Goal: Communication & Community: Answer question/provide support

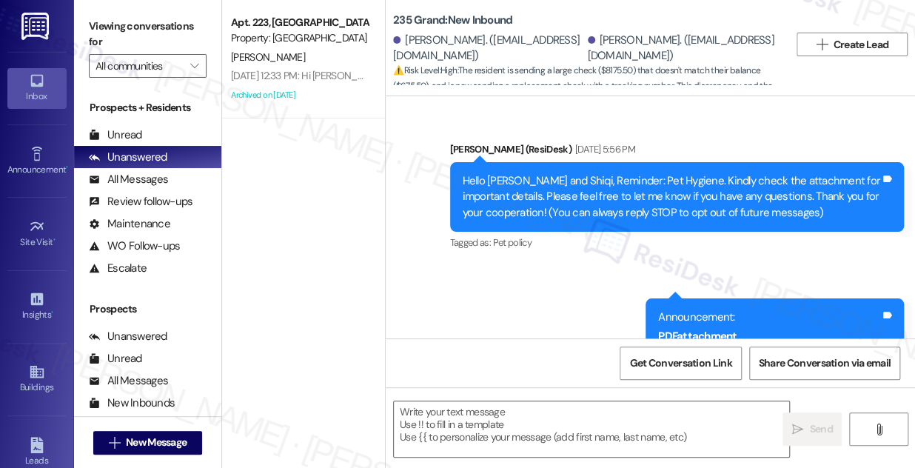
scroll to position [12861, 0]
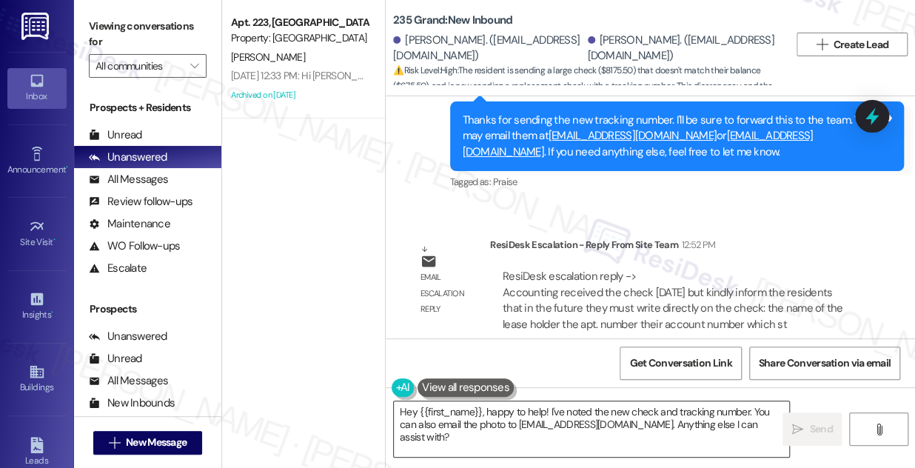
click at [551, 413] on textarea "Hey {{first_name}}, happy to help! I've noted the new check and tracking number…" at bounding box center [591, 429] width 395 height 56
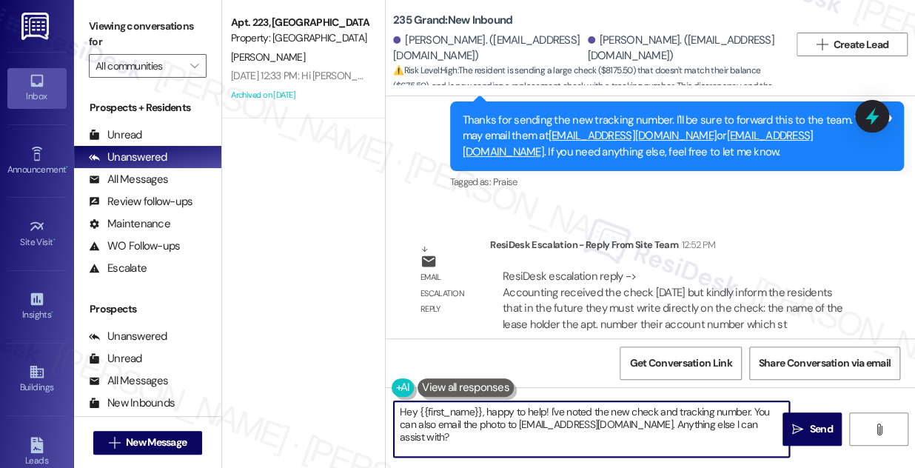
click at [551, 413] on textarea "Hey {{first_name}}, happy to help! I've noted the new check and tracking number…" at bounding box center [591, 429] width 395 height 56
click at [540, 421] on textarea "Hey {{first_name}}, happy to help! I've noted the new check and tracking number…" at bounding box center [591, 429] width 395 height 56
drag, startPoint x: 777, startPoint y: 427, endPoint x: 404, endPoint y: 402, distance: 374.7
click at [404, 402] on textarea "Hey {{first_name}}, happy to help! I've noted the new check and tracking number…" at bounding box center [591, 429] width 395 height 56
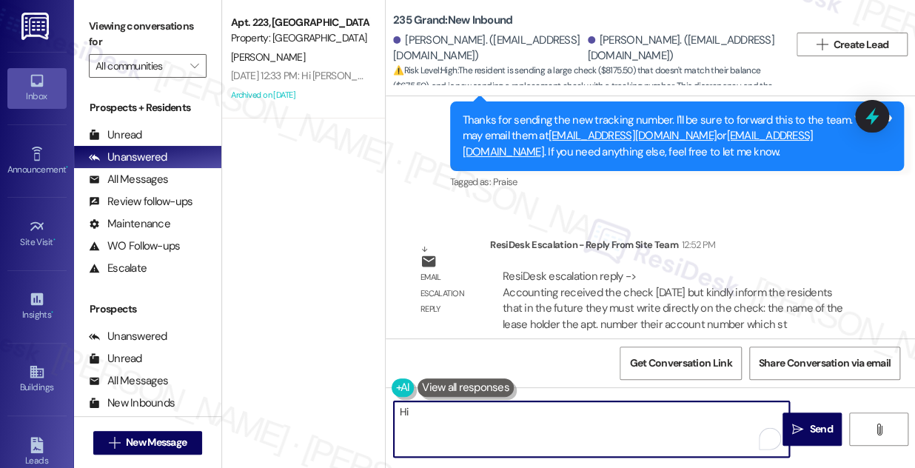
paste textarea "Accounting received the check [DATE] but kindly inform the residents that in th…"
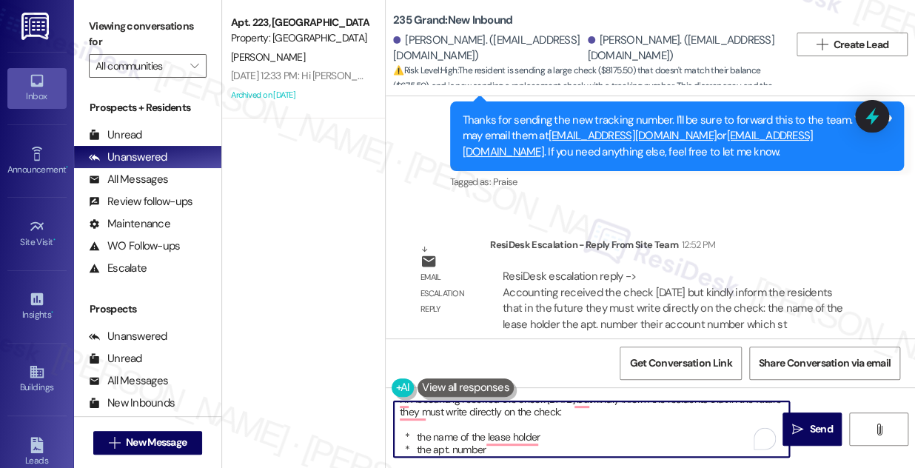
scroll to position [0, 0]
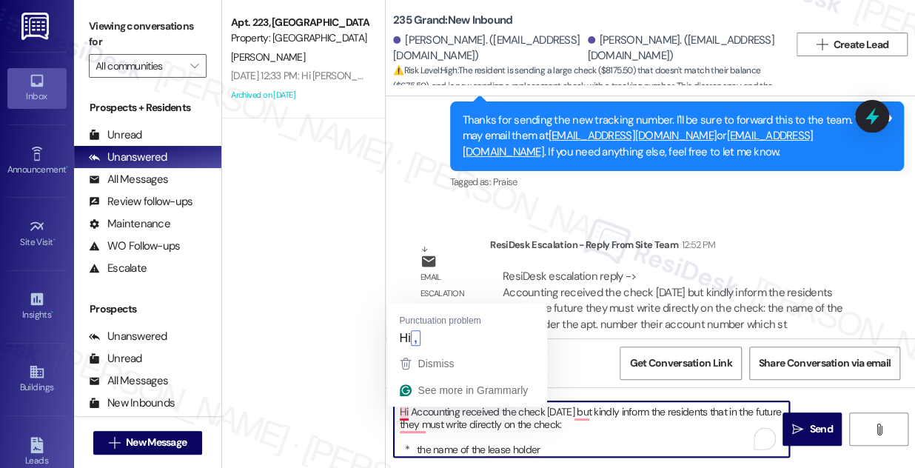
click at [409, 411] on textarea "Hi Accounting received the check [DATE] but kindly inform the residents that in…" at bounding box center [591, 429] width 395 height 56
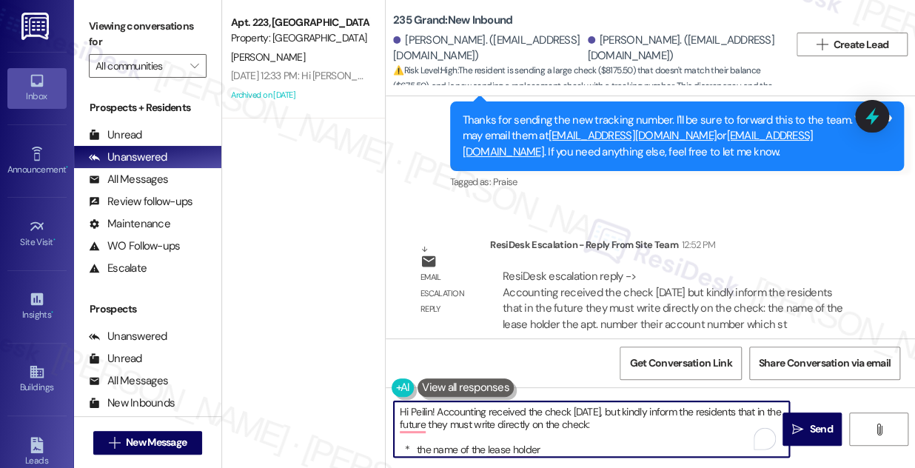
click at [621, 410] on textarea "Hi Peilin! Accounting received the check [DATE], but kindly inform the resident…" at bounding box center [591, 429] width 395 height 56
click at [666, 438] on textarea "Hi Peilin! Accounting received the check [DATE], but kindly inform the resident…" at bounding box center [591, 429] width 395 height 56
drag, startPoint x: 732, startPoint y: 412, endPoint x: 618, endPoint y: 410, distance: 114.0
click at [618, 410] on textarea "Hi Peilin! Accounting received the check [DATE], but kindly inform the resident…" at bounding box center [591, 429] width 395 height 56
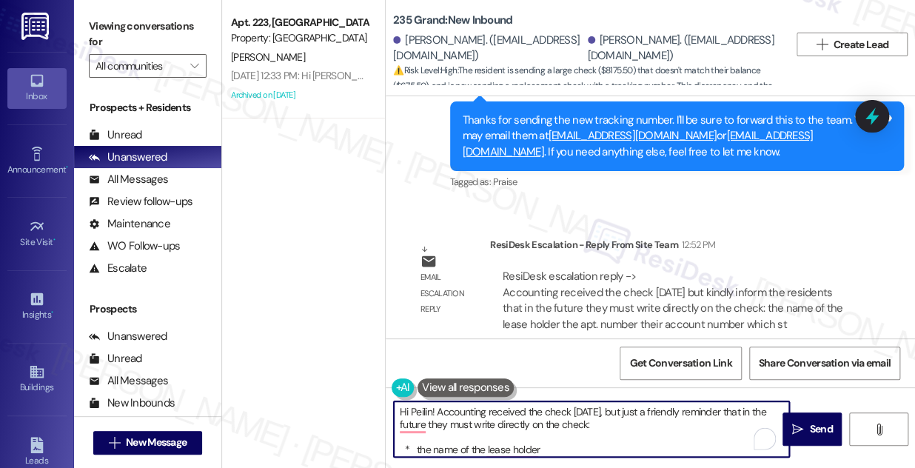
click at [438, 420] on textarea "Hi Peilin! Accounting received the check [DATE], but just a friendly reminder t…" at bounding box center [591, 429] width 395 height 56
click at [432, 438] on textarea "Hi Peilin! Accounting received the check [DATE], but just a friendly reminder t…" at bounding box center [591, 429] width 395 height 56
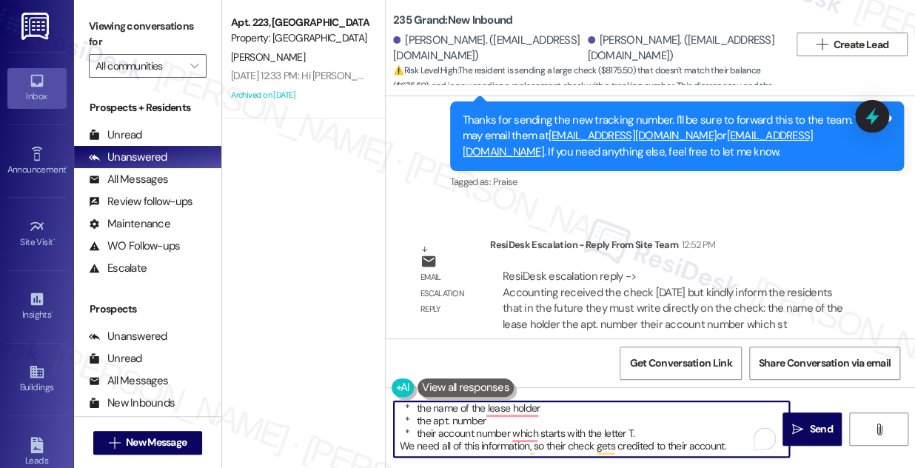
scroll to position [41, 0]
click at [424, 433] on textarea "Hi Peilin! Accounting received the check [DATE], but just a friendly reminder t…" at bounding box center [591, 429] width 395 height 56
click at [654, 429] on textarea "Hi Peilin! Accounting received the check [DATE], but just a friendly reminder t…" at bounding box center [591, 429] width 395 height 56
click at [555, 446] on textarea "Hi Peilin! Accounting received the check [DATE], but just a friendly reminder t…" at bounding box center [591, 429] width 395 height 56
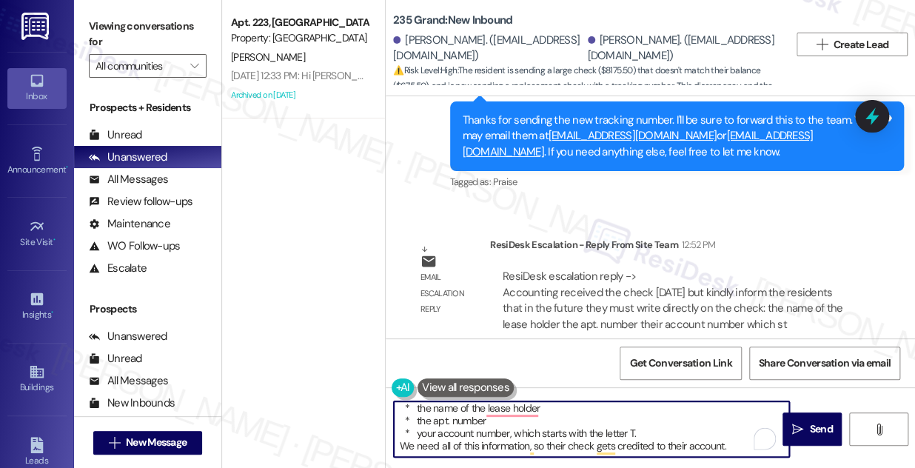
click at [555, 446] on textarea "Hi Peilin! Accounting received the check [DATE], but just a friendly reminder t…" at bounding box center [591, 429] width 395 height 56
click at [671, 444] on textarea "Hi Peilin! Accounting received the check [DATE], but just a friendly reminder t…" at bounding box center [591, 429] width 395 height 56
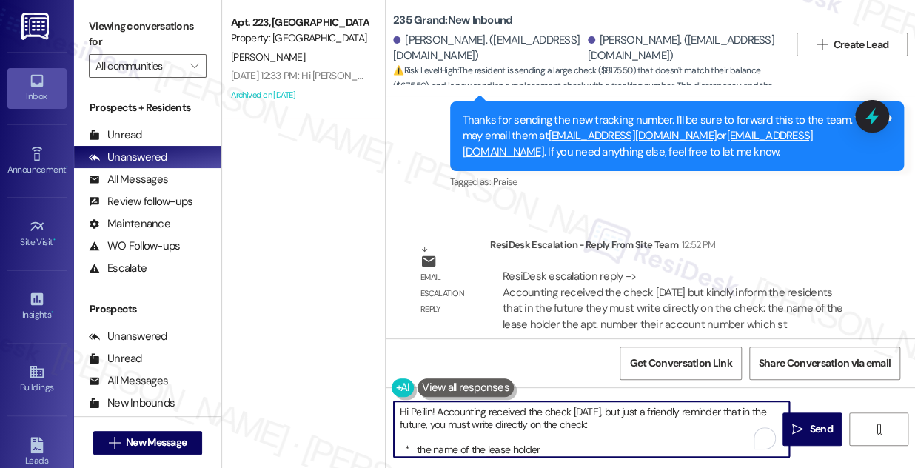
click at [435, 404] on textarea "Hi Peilin! Accounting received the check [DATE], but just a friendly reminder t…" at bounding box center [591, 429] width 395 height 56
click at [718, 424] on textarea "Hi Peilin! Quick update from the team! Accounting received the check [DATE], bu…" at bounding box center [591, 429] width 395 height 56
click at [495, 432] on textarea "Hi Peilin! Quick update from the team! Accounting received the check [DATE], bu…" at bounding box center [591, 429] width 395 height 56
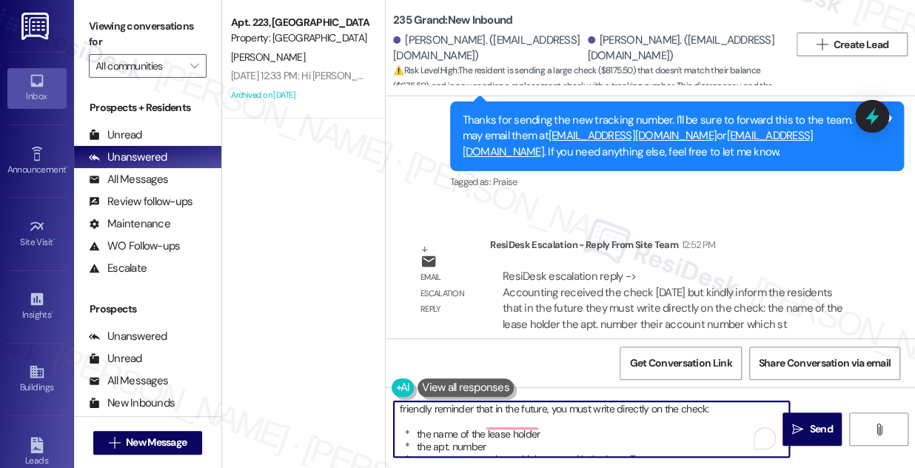
scroll to position [16, 0]
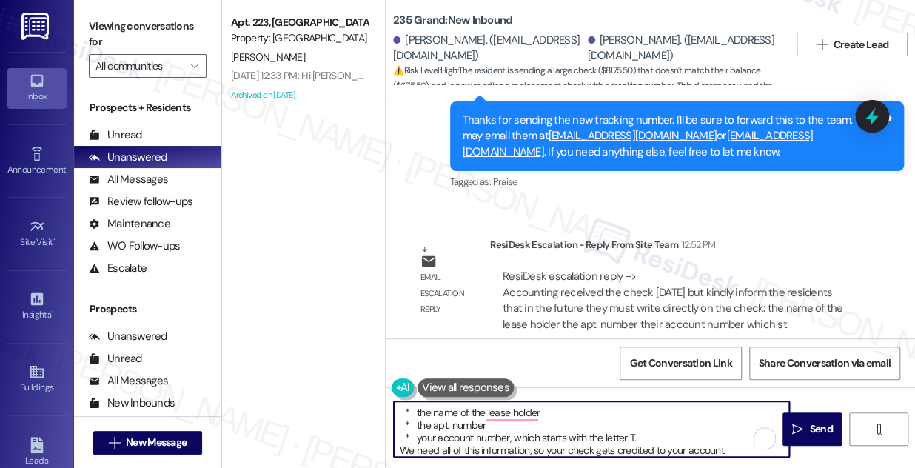
click at [744, 451] on textarea "Hi Peilin! Quick update from the team! Accounting received the check [DATE], bu…" at bounding box center [591, 429] width 395 height 56
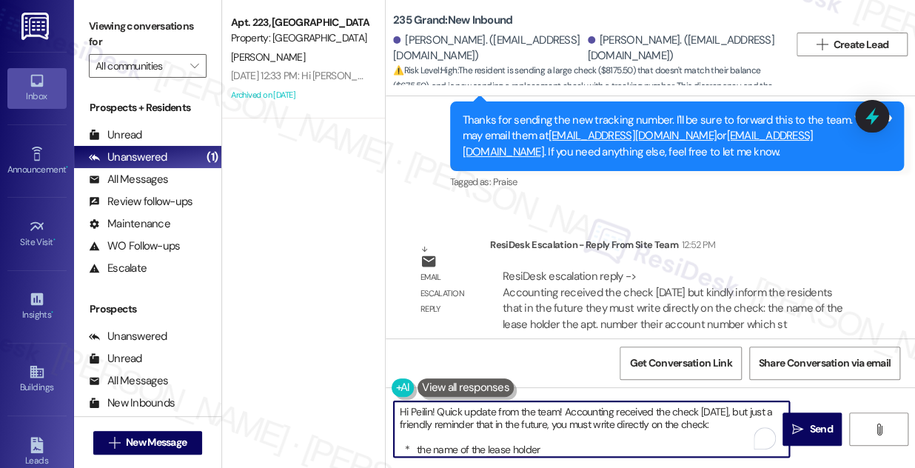
click at [566, 440] on textarea "Hi Peilin! Quick update from the team! Accounting received the check [DATE], bu…" at bounding box center [591, 429] width 395 height 56
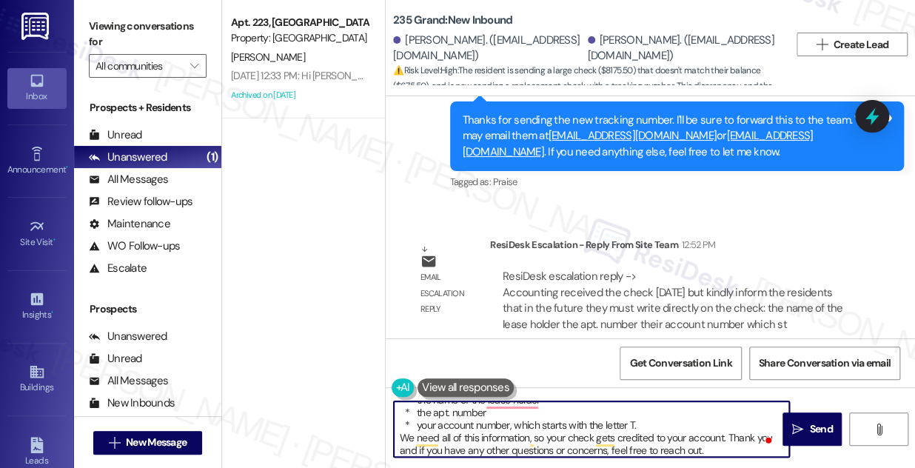
click at [634, 424] on textarea "Hi Peilin! Quick update from the team! Accounting received the check [DATE], bu…" at bounding box center [591, 429] width 395 height 56
click at [609, 440] on textarea "Hi Peilin! Quick update from the team! Accounting received the check [DATE], bu…" at bounding box center [591, 429] width 395 height 56
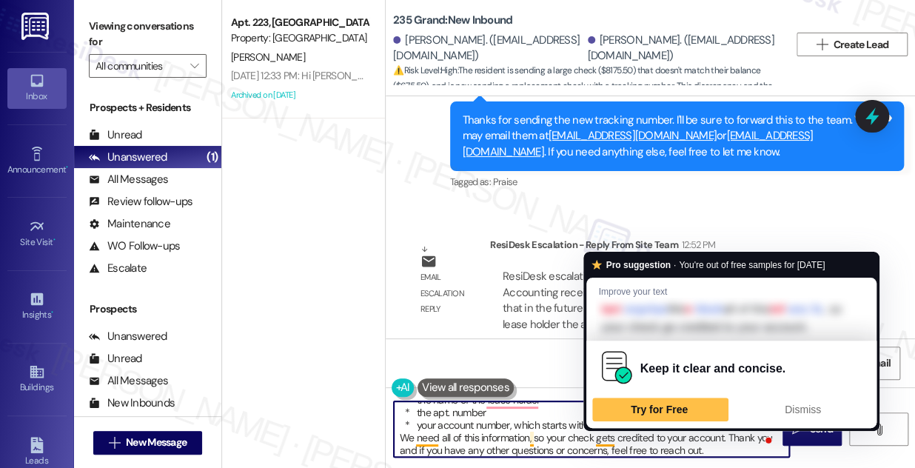
click at [609, 440] on textarea "Hi Peilin! Quick update from the team! Accounting received the check [DATE], bu…" at bounding box center [591, 429] width 395 height 56
click at [679, 446] on textarea "Hi Peilin! Quick update from the team! Accounting received the check [DATE], bu…" at bounding box center [591, 429] width 395 height 56
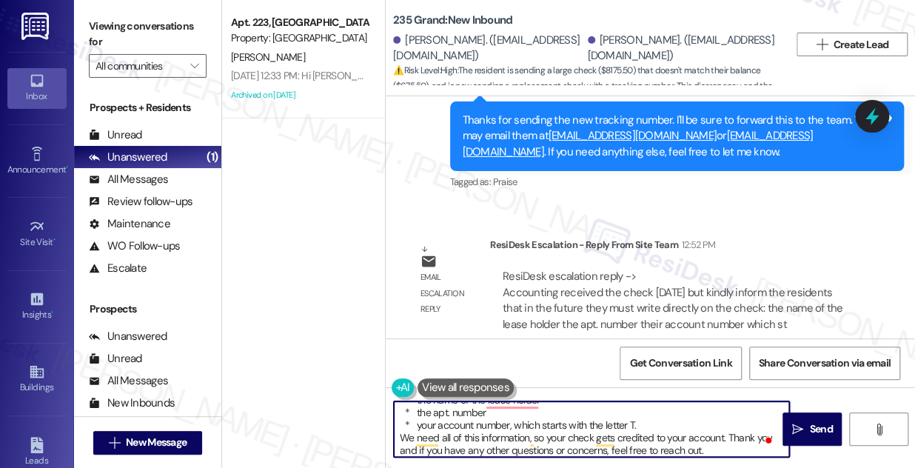
click at [703, 449] on textarea "Hi Peilin! Quick update from the team! Accounting received the check [DATE], bu…" at bounding box center [591, 429] width 395 height 56
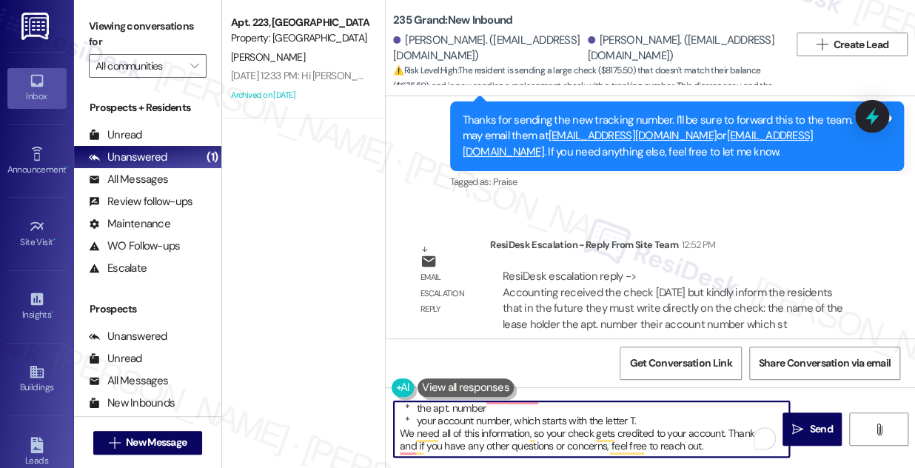
click at [513, 420] on textarea "Hi Peilin! Quick update from the team! Accounting received the check [DATE], bu…" at bounding box center [591, 429] width 395 height 56
click at [617, 435] on textarea "Hi Peilin! Quick update from the team! Accounting received the check [DATE], bu…" at bounding box center [591, 429] width 395 height 56
click at [695, 441] on textarea "Hi Peilin! Quick update from the team! Accounting received the check [DATE], bu…" at bounding box center [591, 429] width 395 height 56
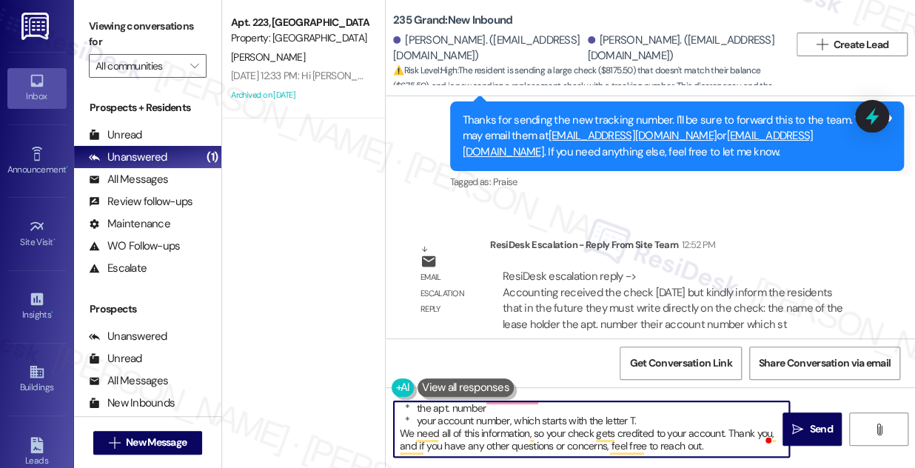
click at [694, 449] on textarea "Hi Peilin! Quick update from the team! Accounting received the check [DATE], bu…" at bounding box center [591, 429] width 395 height 56
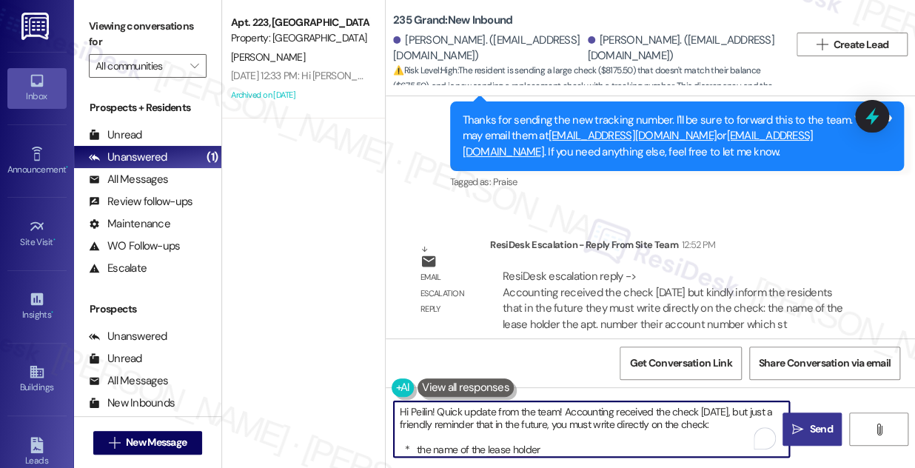
type textarea "Hi Peilin! Quick update from the team! Accounting received the check [DATE], bu…"
click at [808, 422] on span "Send" at bounding box center [820, 429] width 29 height 16
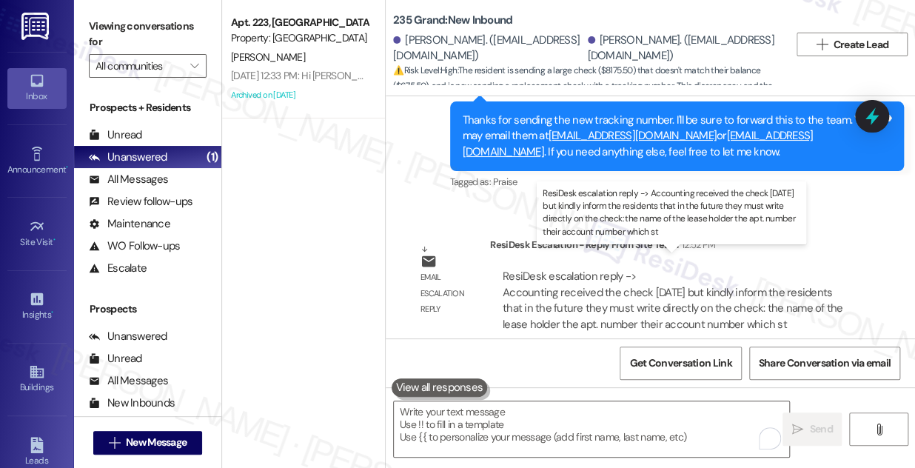
click at [610, 278] on div "ResiDesk escalation reply -> Accounting received the check [DATE] but kindly in…" at bounding box center [673, 300] width 340 height 62
